Goal: Task Accomplishment & Management: Complete application form

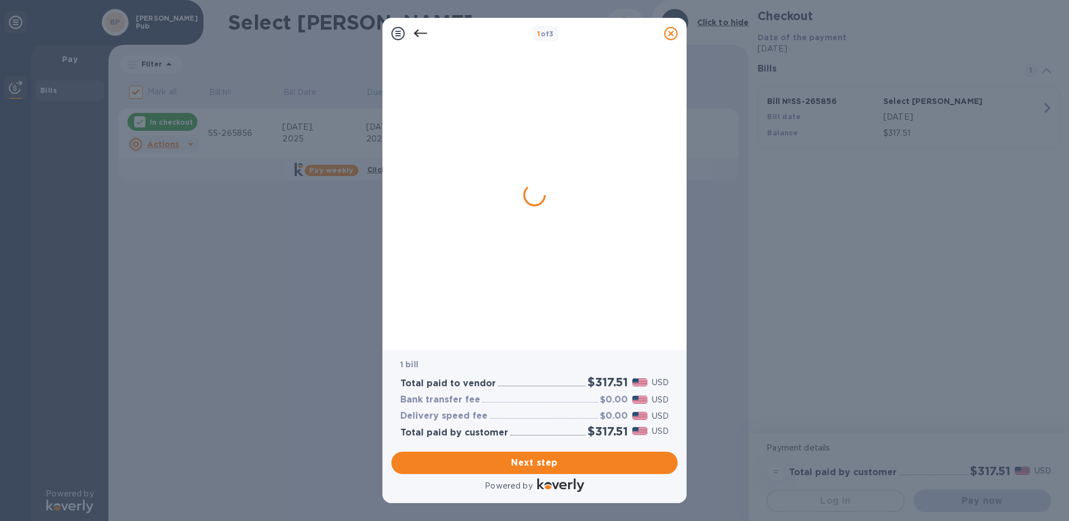
checkbox input "false"
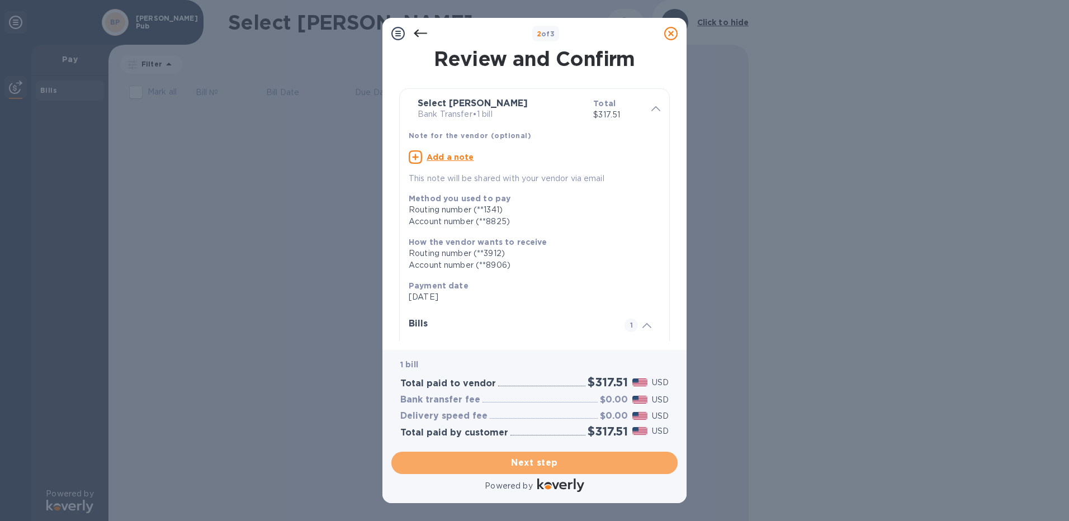
click at [538, 461] on span "Next step" at bounding box center [534, 462] width 268 height 13
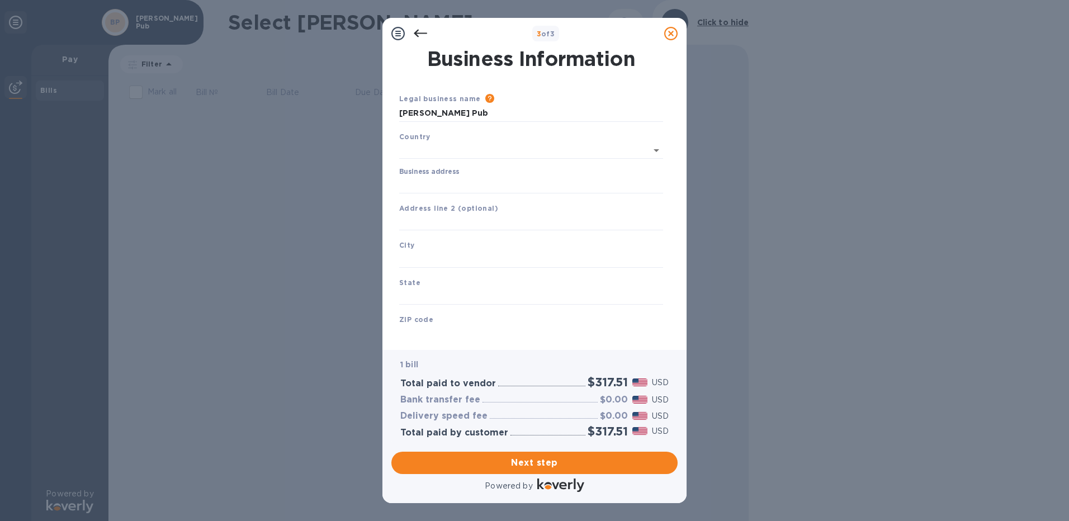
type input "[GEOGRAPHIC_DATA]"
click at [454, 183] on input "Business address" at bounding box center [531, 182] width 264 height 17
type input "[STREET_ADDRESS]"
type input "[GEOGRAPHIC_DATA]"
type input "WI"
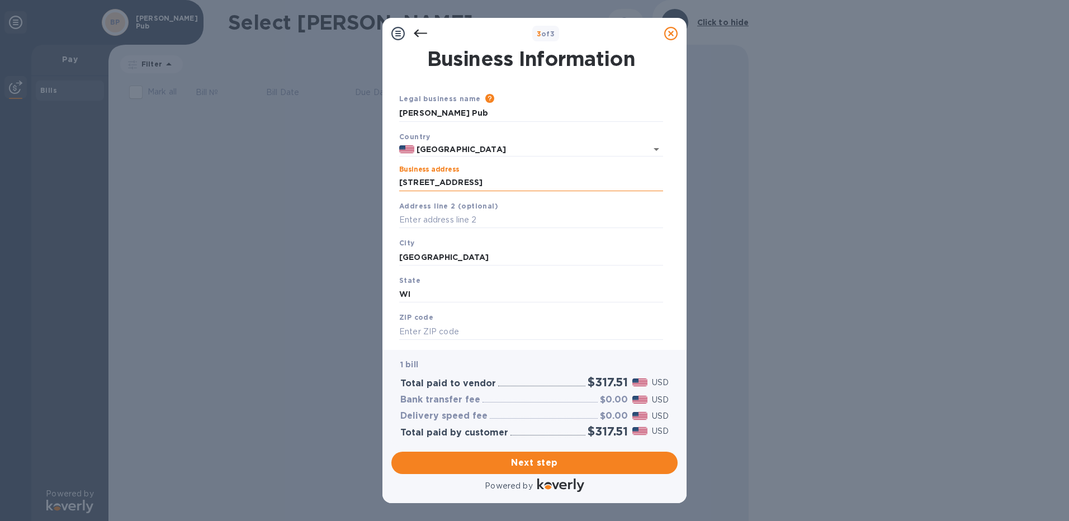
type input "53207"
drag, startPoint x: 444, startPoint y: 258, endPoint x: 380, endPoint y: 256, distance: 64.3
click at [385, 256] on div "Business Information Legal business name Please provide the legal name that app…" at bounding box center [534, 199] width 304 height 301
type input "[GEOGRAPHIC_DATA]"
drag, startPoint x: 421, startPoint y: 290, endPoint x: 386, endPoint y: 293, distance: 35.4
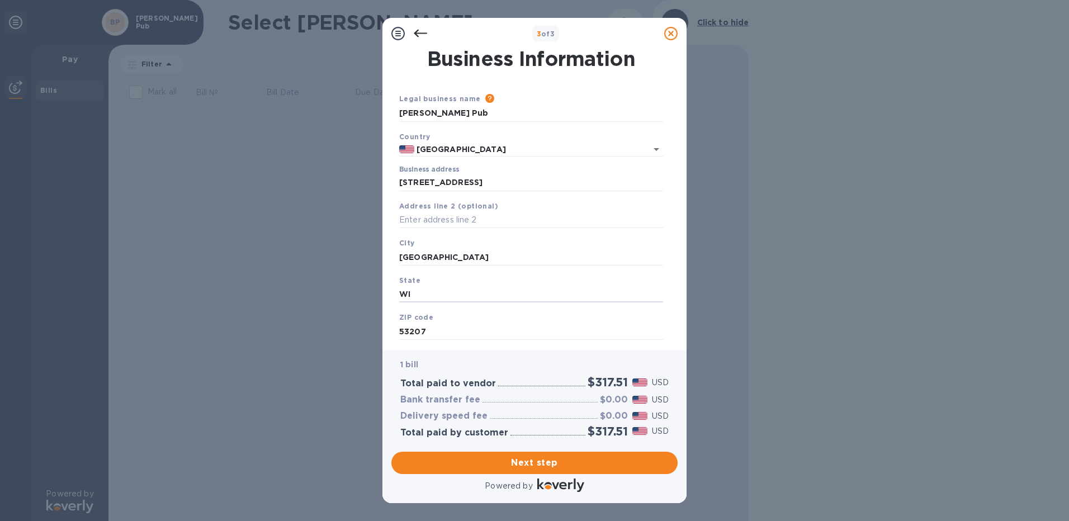
click at [386, 293] on div "Business Information Legal business name Please provide the legal name that app…" at bounding box center [534, 199] width 304 height 301
type input "WI"
click at [527, 463] on span "Next step" at bounding box center [534, 462] width 268 height 13
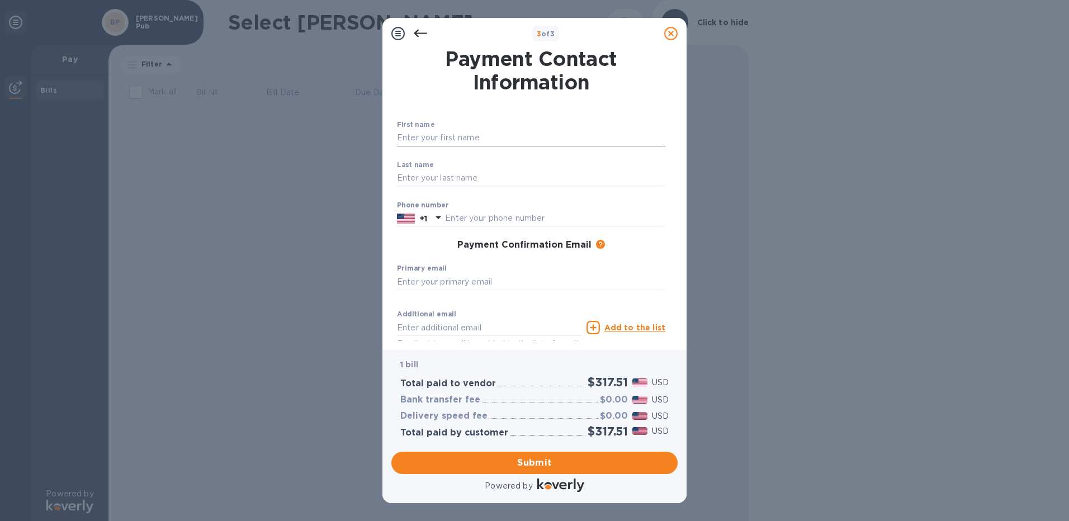
click at [424, 138] on input "text" at bounding box center [531, 138] width 268 height 17
type input "[PERSON_NAME]"
type input "4148701226"
type input "[EMAIL_ADDRESS][DOMAIN_NAME]"
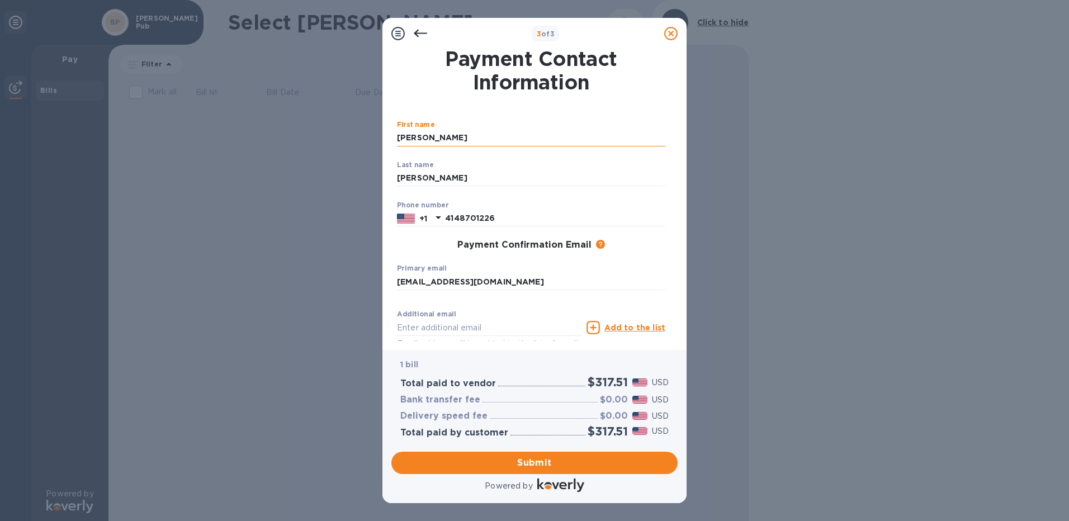
type input "[EMAIL_ADDRESS][DOMAIN_NAME]"
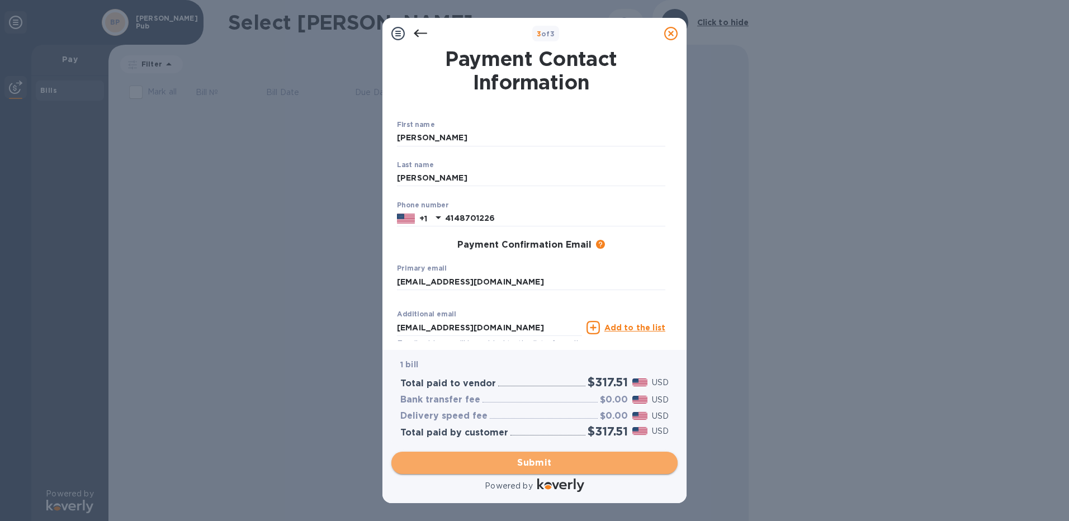
click at [528, 462] on span "Submit" at bounding box center [534, 462] width 268 height 13
